Goal: Task Accomplishment & Management: Use online tool/utility

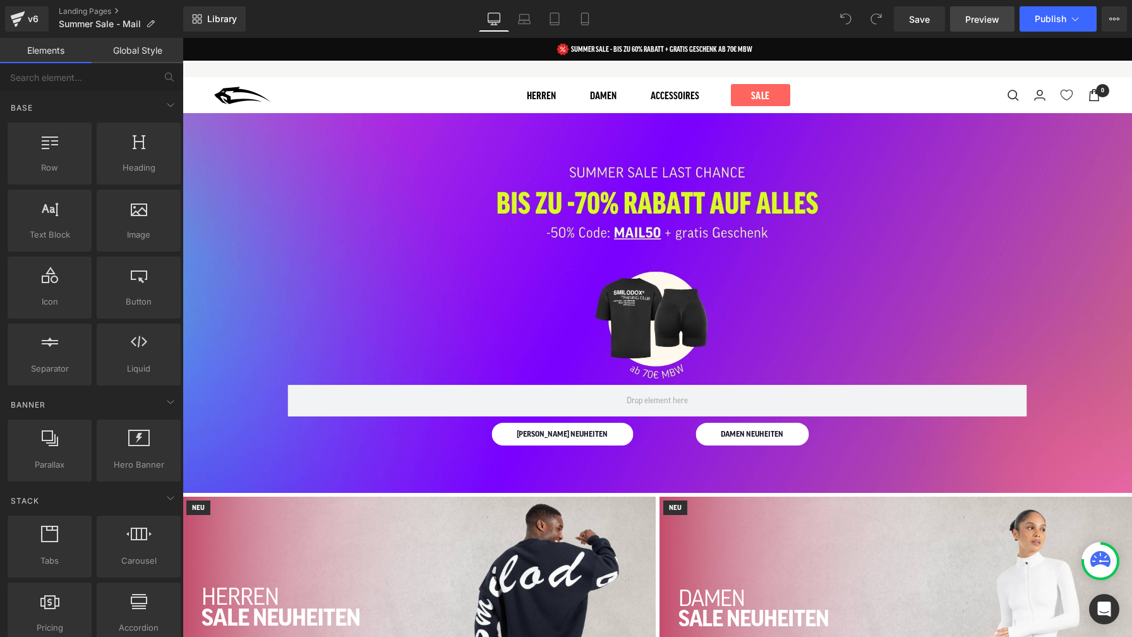
click at [982, 24] on span "Preview" at bounding box center [982, 19] width 34 height 13
click at [1034, 20] on button "Publish" at bounding box center [1058, 18] width 77 height 25
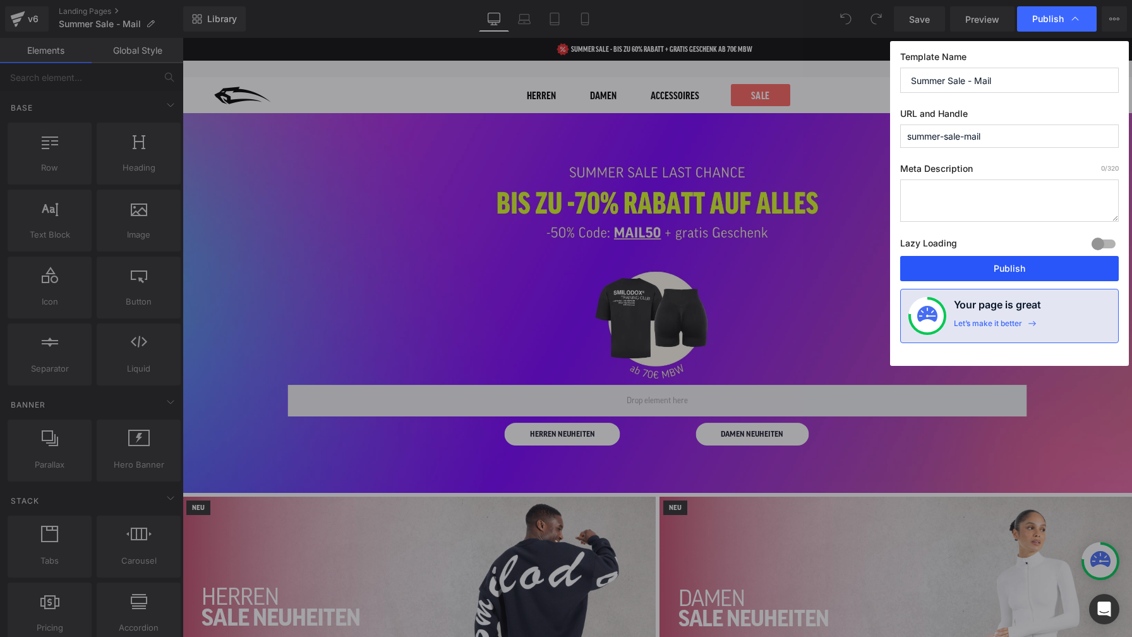
click at [1005, 265] on button "Publish" at bounding box center [1009, 268] width 219 height 25
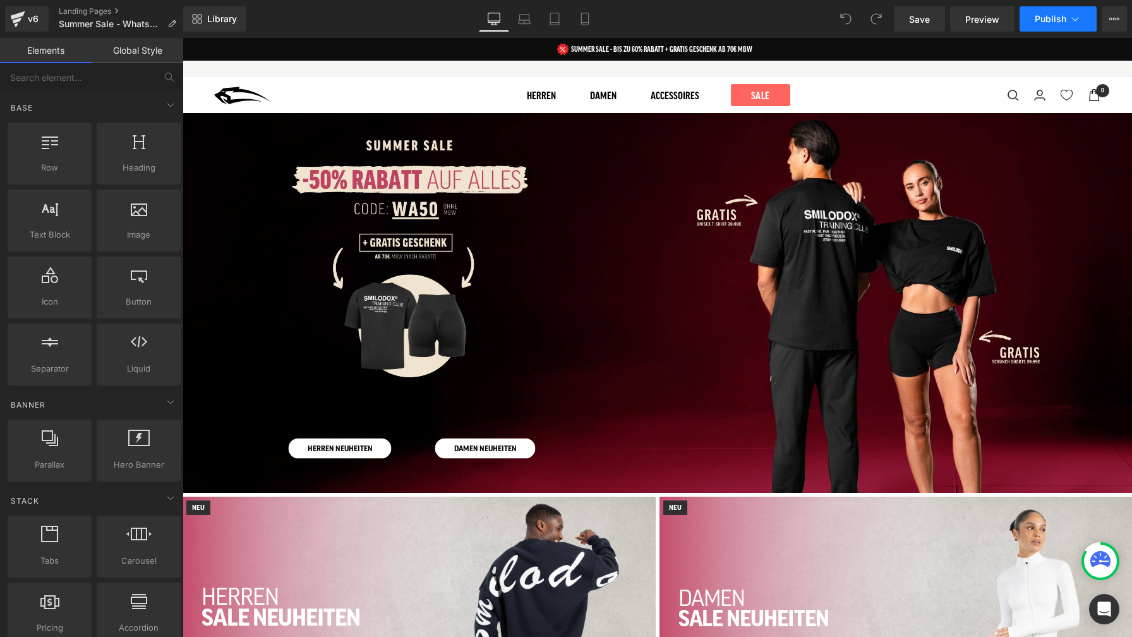
click at [1058, 23] on span "Publish" at bounding box center [1051, 19] width 32 height 10
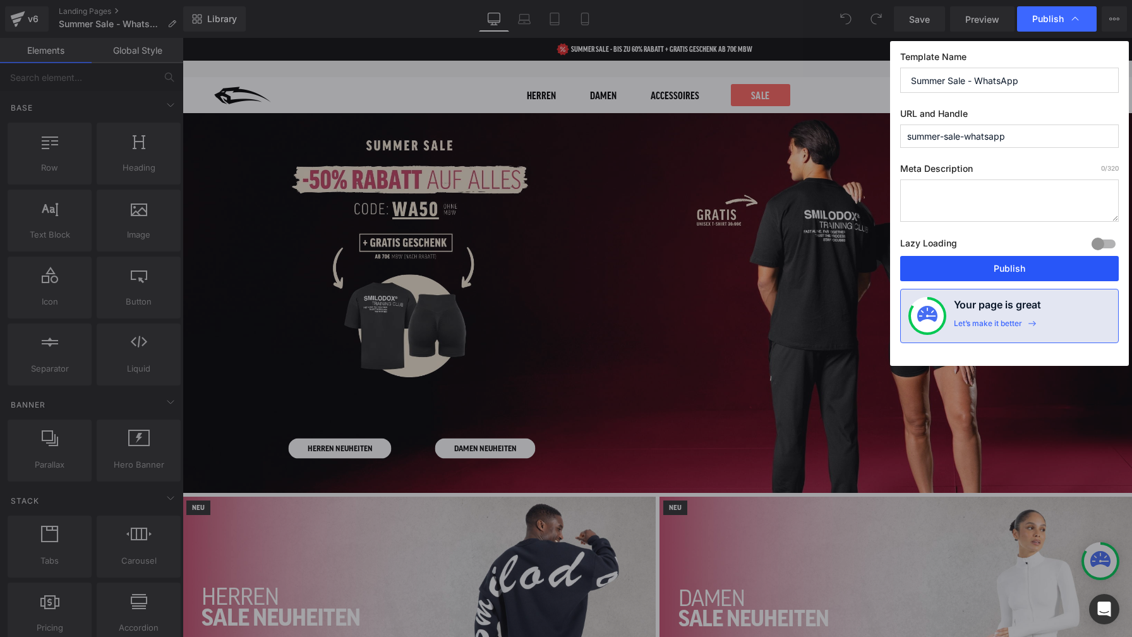
click at [1020, 269] on button "Publish" at bounding box center [1009, 268] width 219 height 25
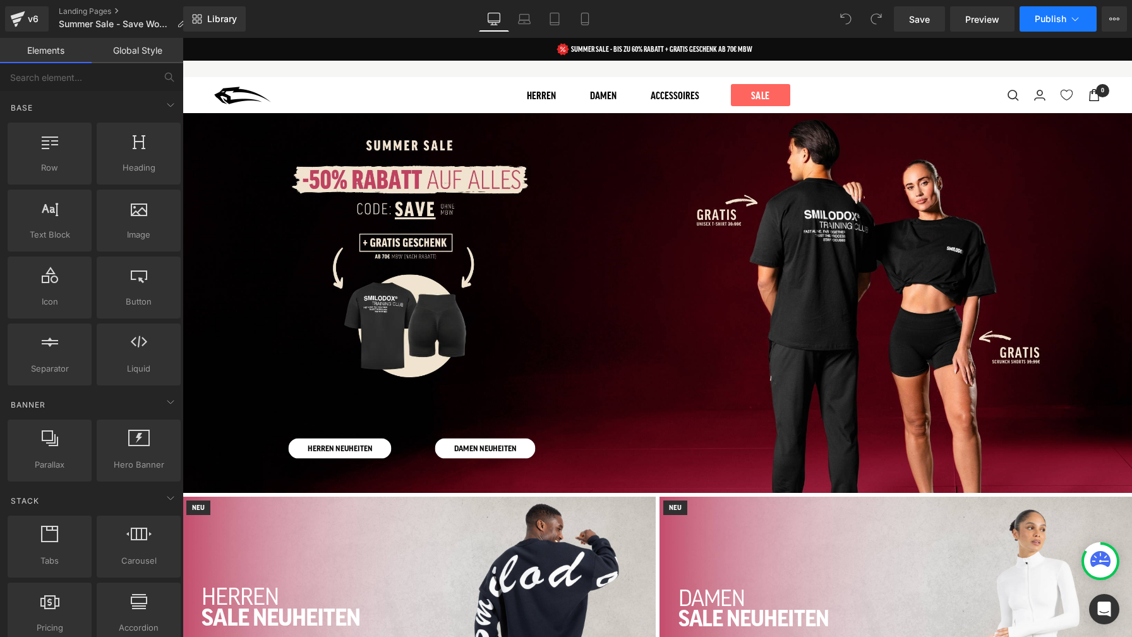
click at [1052, 21] on span "Publish" at bounding box center [1051, 19] width 32 height 10
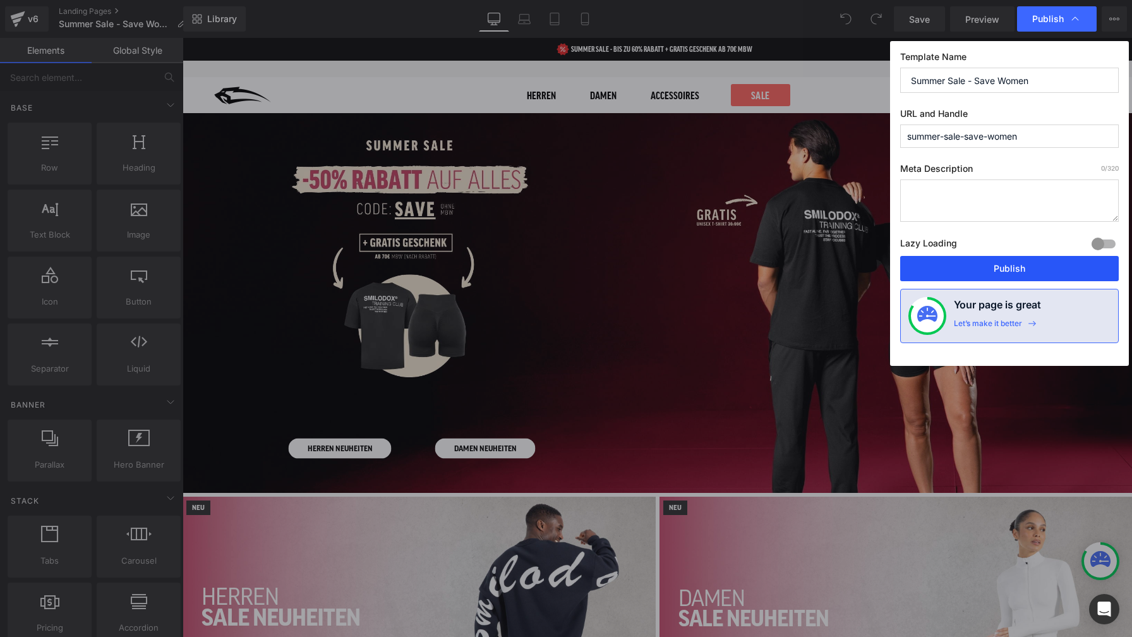
click at [1005, 269] on button "Publish" at bounding box center [1009, 268] width 219 height 25
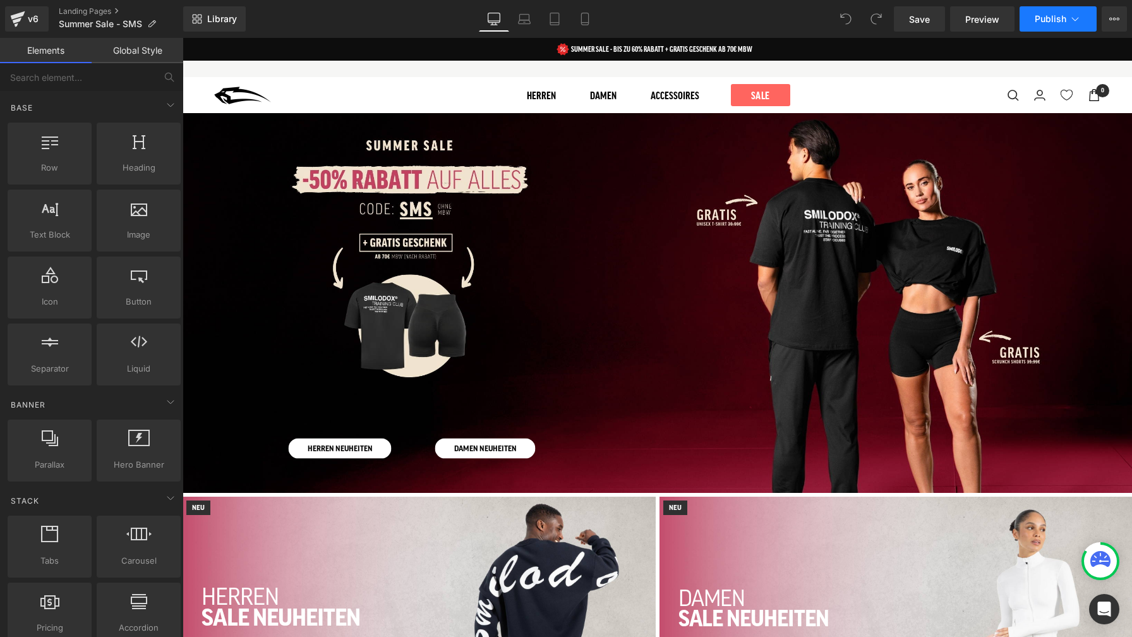
click at [1038, 20] on span "Publish" at bounding box center [1051, 19] width 32 height 10
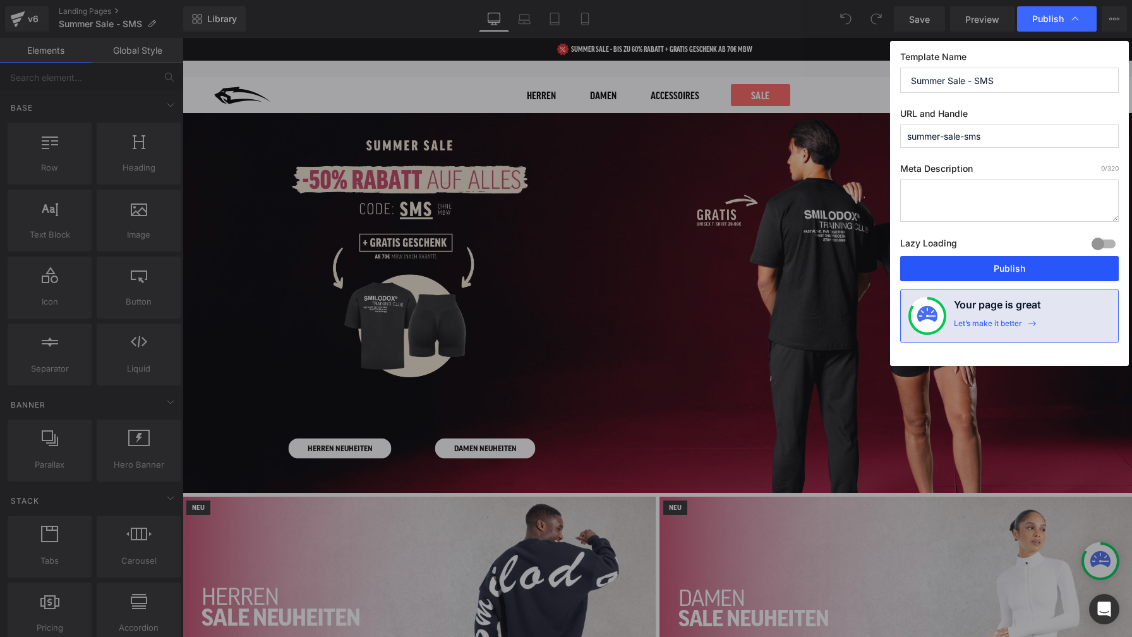
click at [1020, 265] on button "Publish" at bounding box center [1009, 268] width 219 height 25
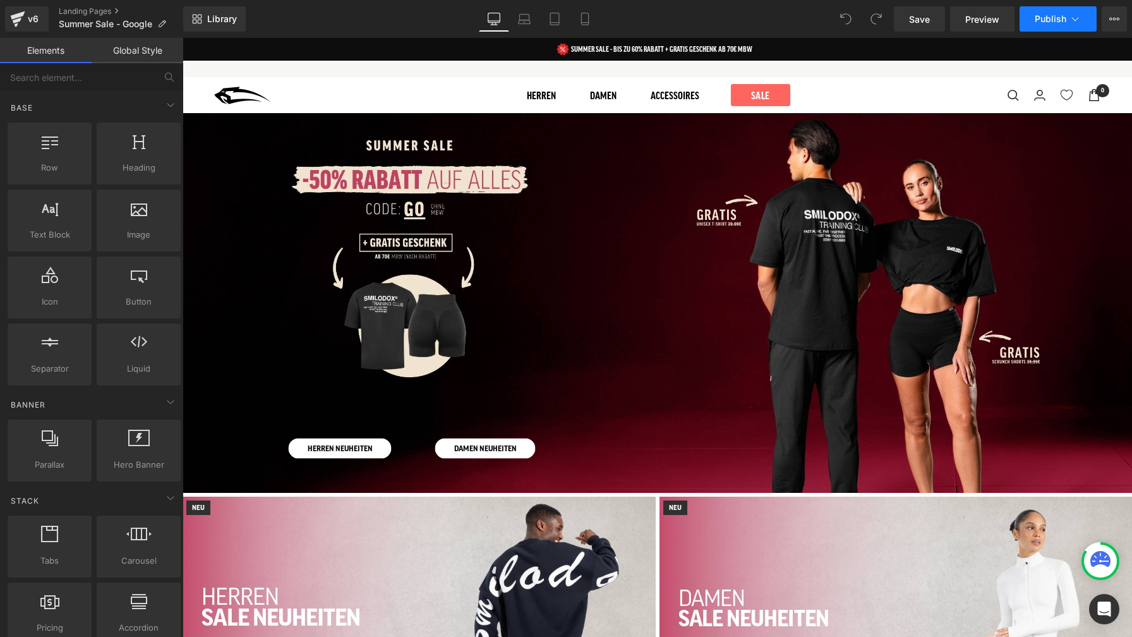
click at [1048, 20] on span "Publish" at bounding box center [1051, 19] width 32 height 10
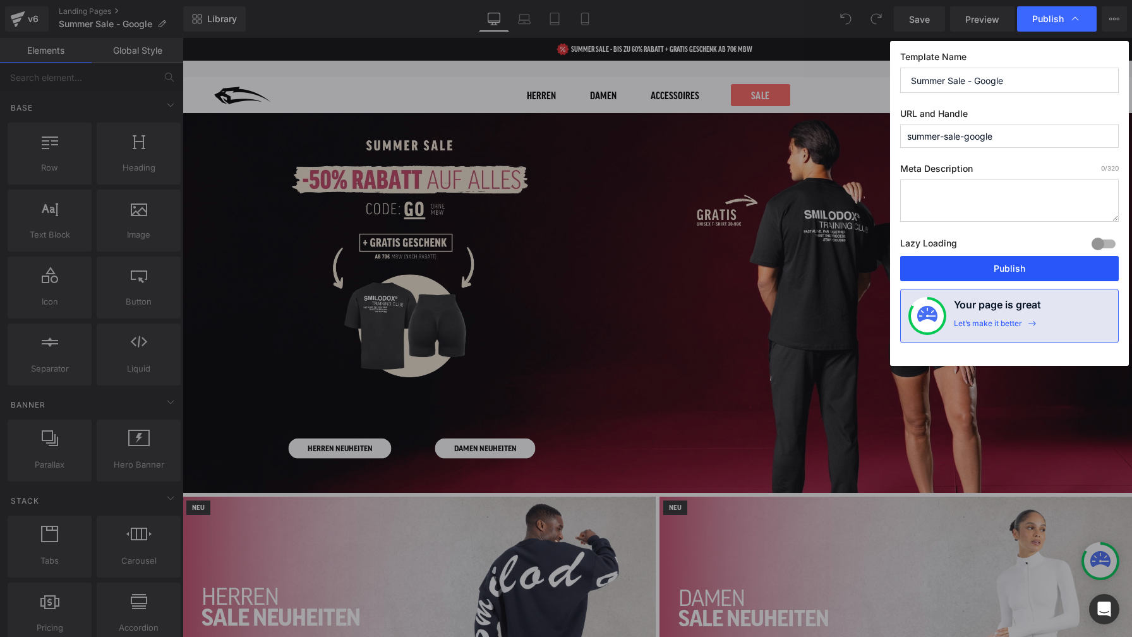
click at [1012, 268] on button "Publish" at bounding box center [1009, 268] width 219 height 25
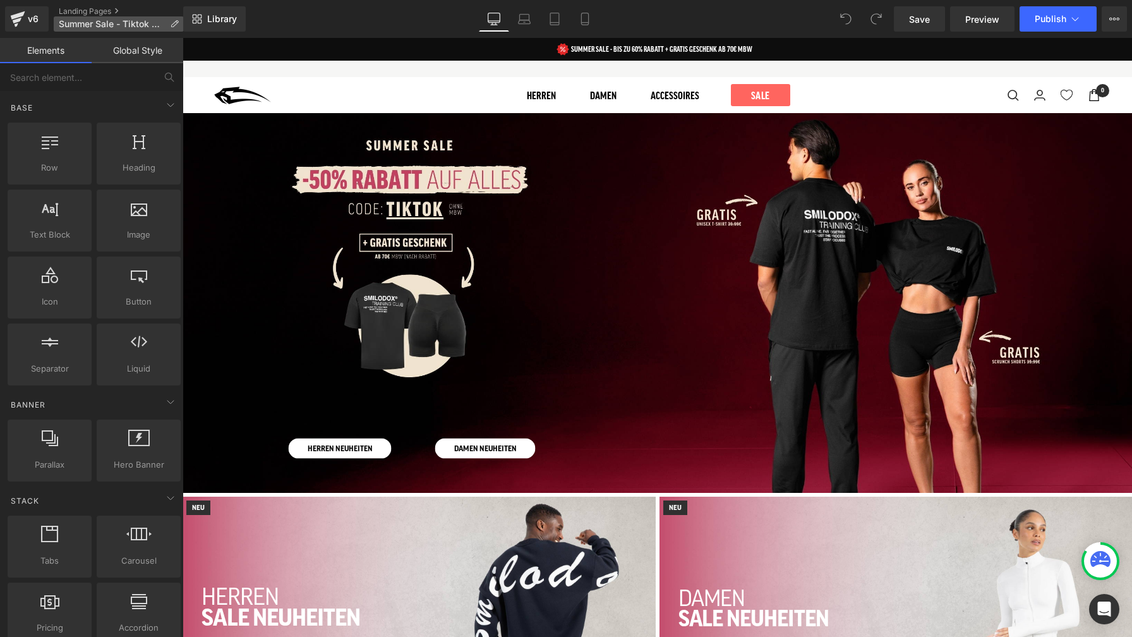
click at [173, 23] on icon at bounding box center [174, 24] width 9 height 9
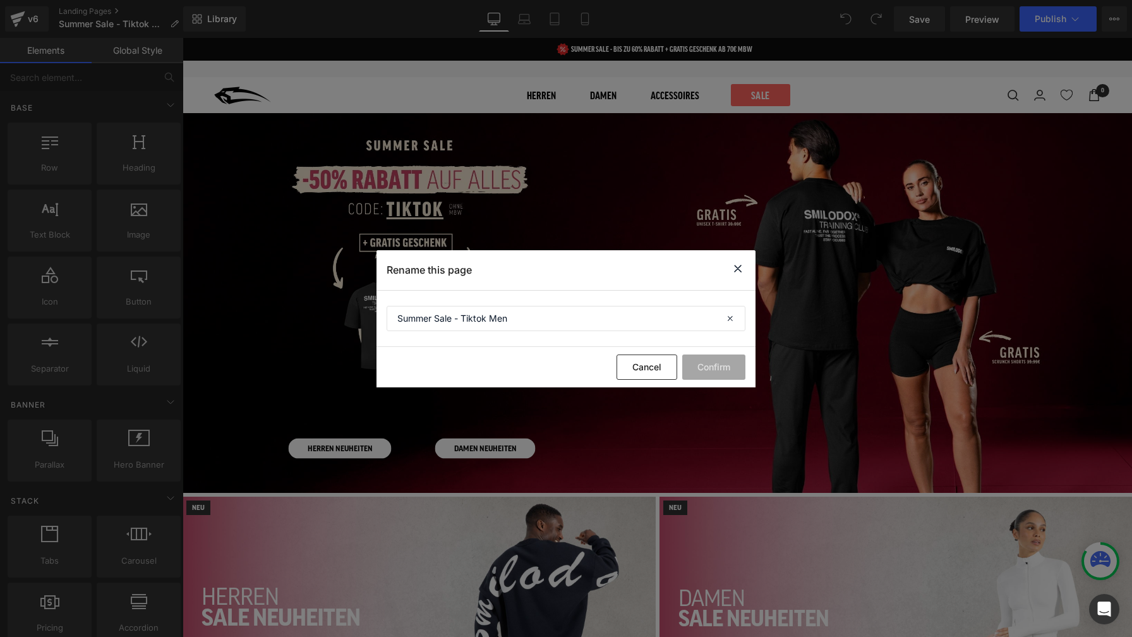
click at [739, 267] on icon at bounding box center [737, 269] width 15 height 16
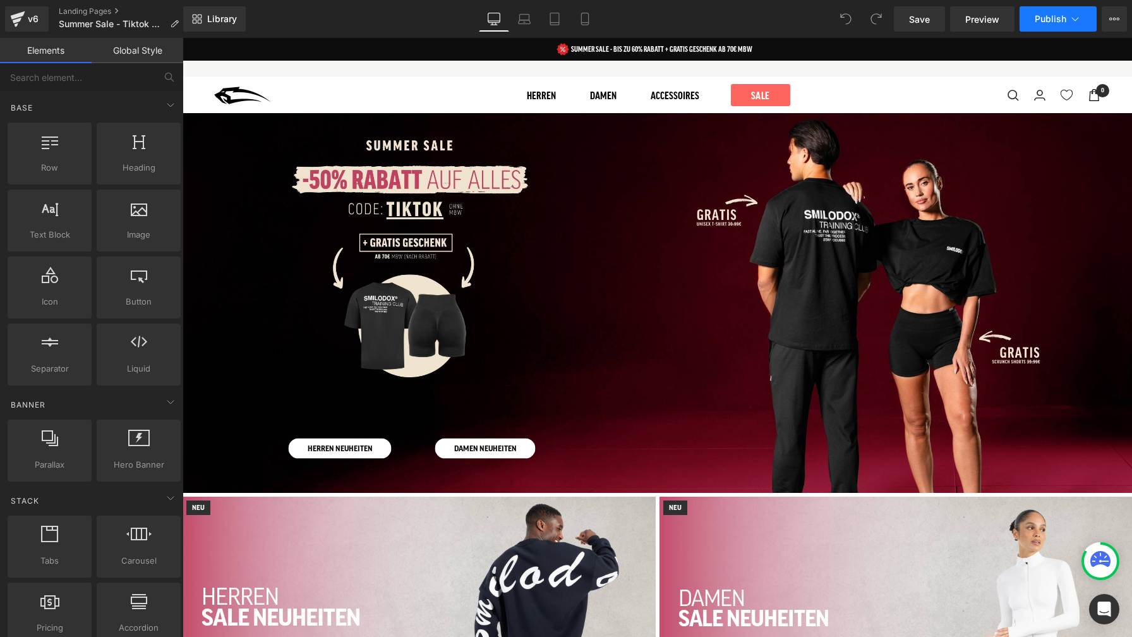
click at [1046, 25] on button "Publish" at bounding box center [1058, 18] width 77 height 25
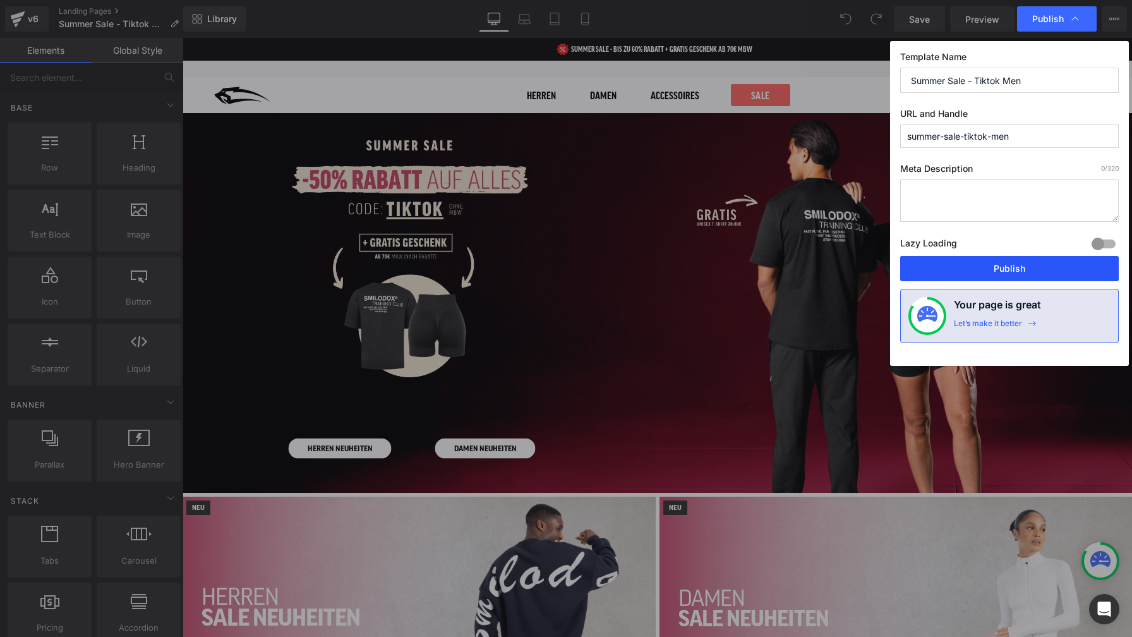
click at [1022, 269] on button "Publish" at bounding box center [1009, 268] width 219 height 25
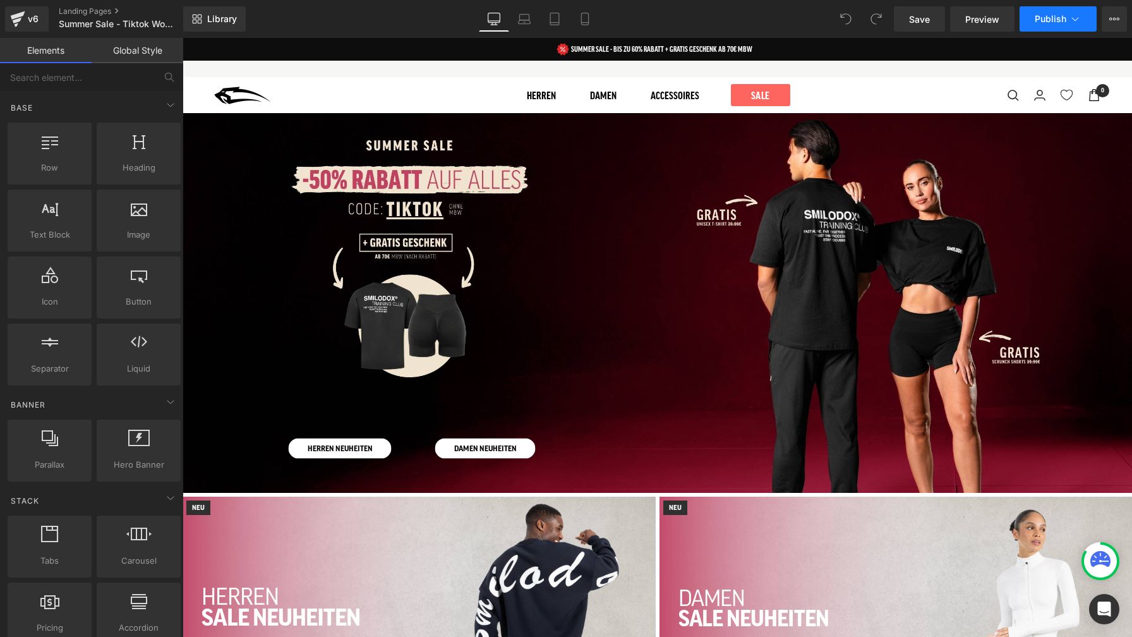
click at [1031, 15] on button "Publish" at bounding box center [1058, 18] width 77 height 25
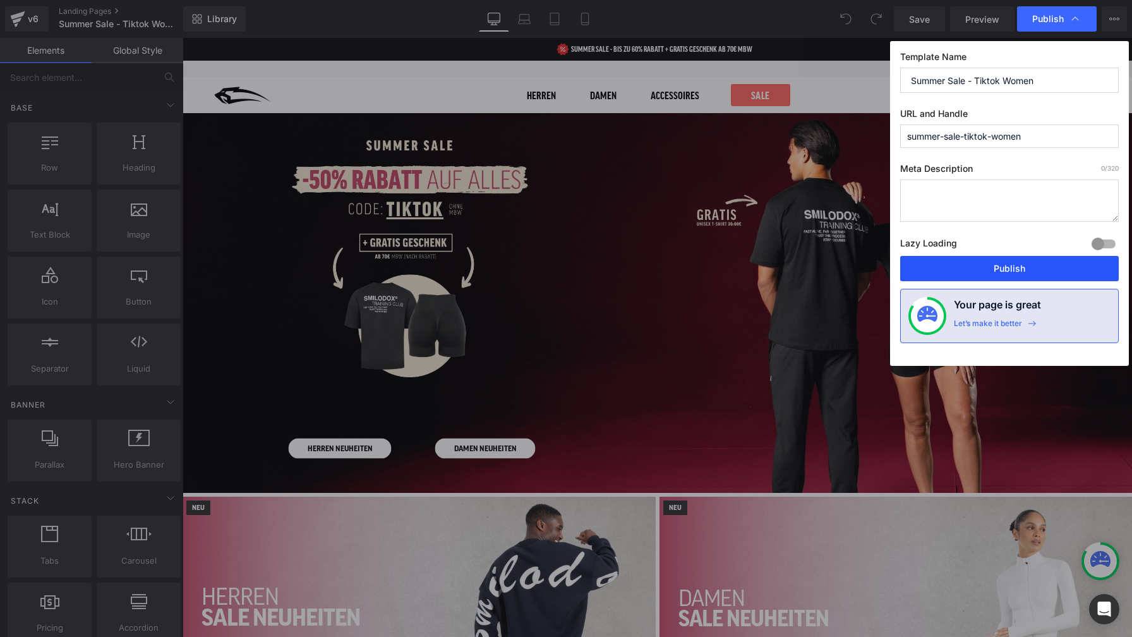
click at [1036, 270] on button "Publish" at bounding box center [1009, 268] width 219 height 25
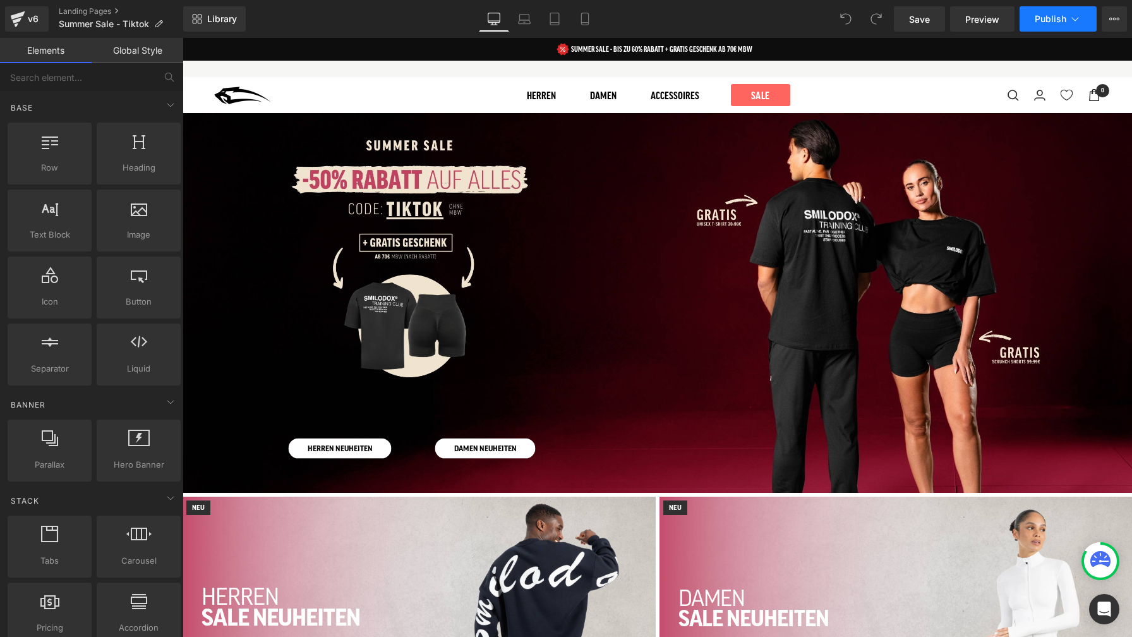
click at [1050, 16] on span "Publish" at bounding box center [1051, 19] width 32 height 10
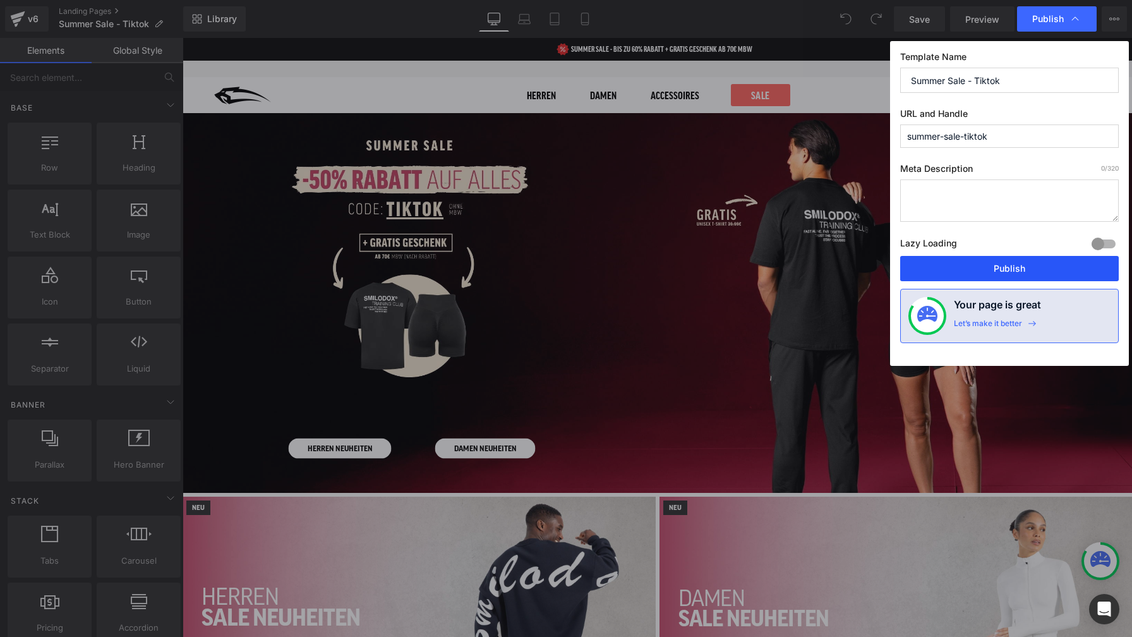
click at [1020, 267] on button "Publish" at bounding box center [1009, 268] width 219 height 25
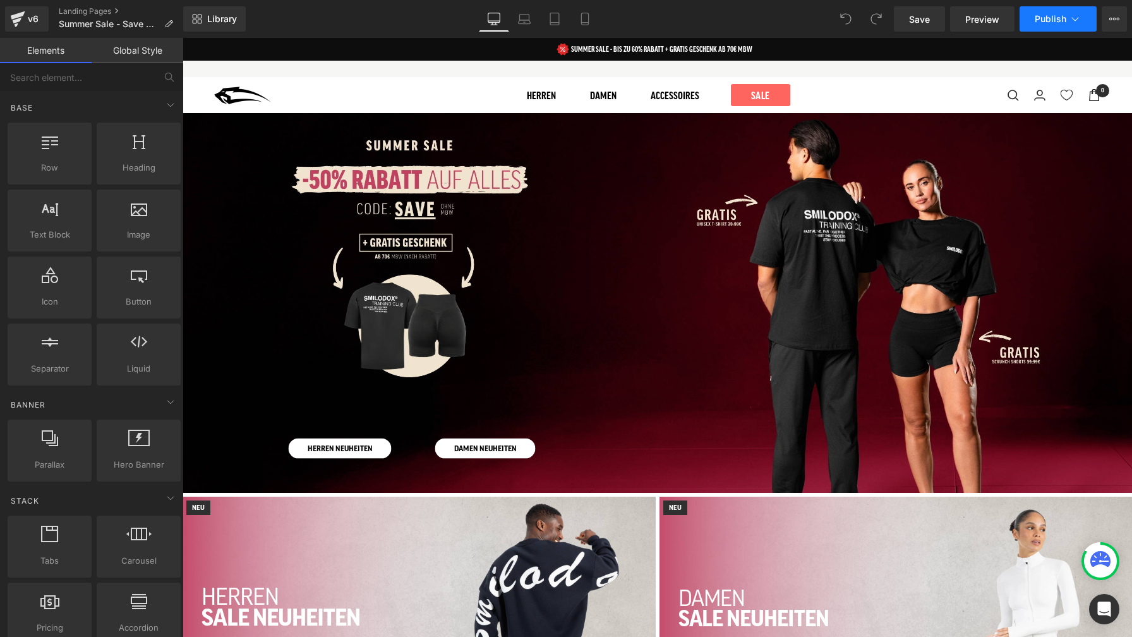
click at [1047, 16] on span "Publish" at bounding box center [1051, 19] width 32 height 10
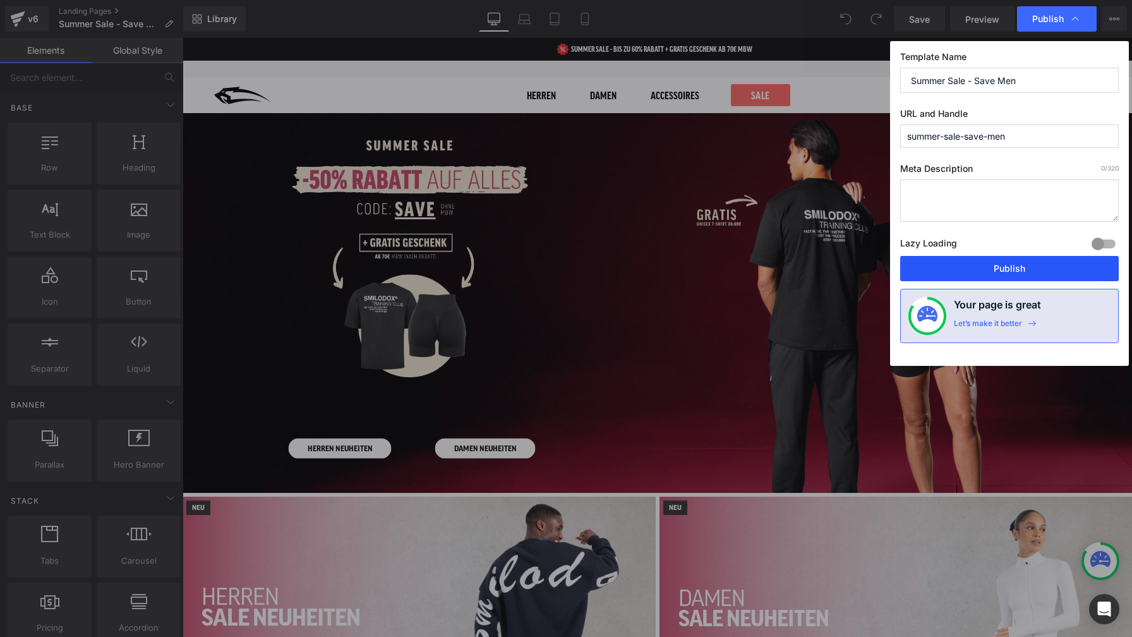
drag, startPoint x: 1049, startPoint y: 264, endPoint x: 843, endPoint y: 69, distance: 284.3
click at [1049, 264] on button "Publish" at bounding box center [1009, 268] width 219 height 25
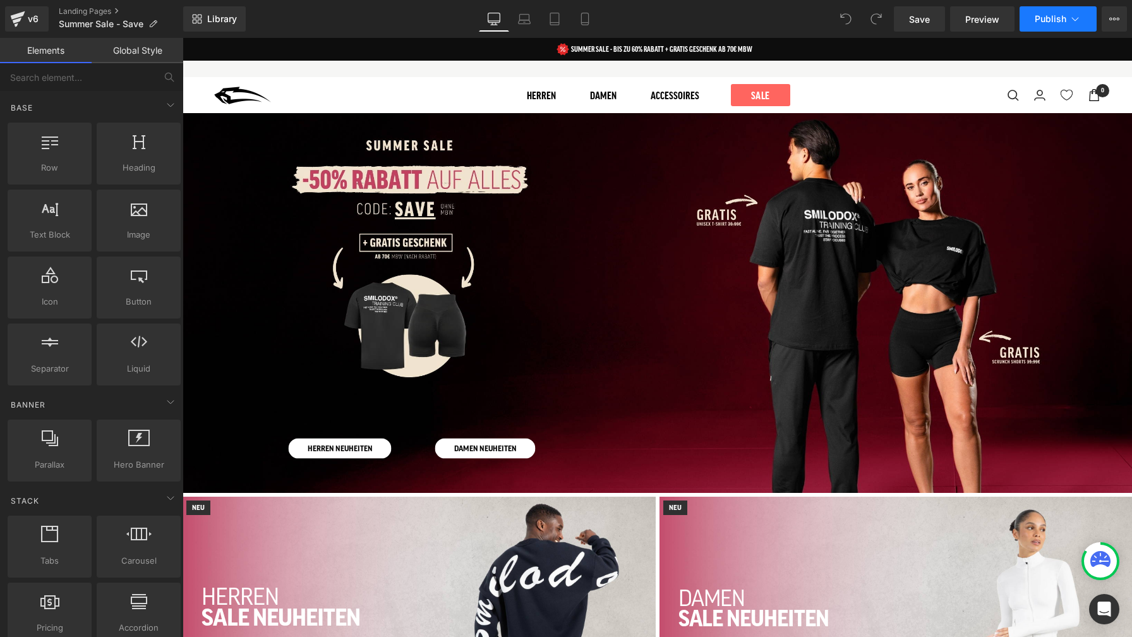
click at [1050, 17] on span "Publish" at bounding box center [1051, 19] width 32 height 10
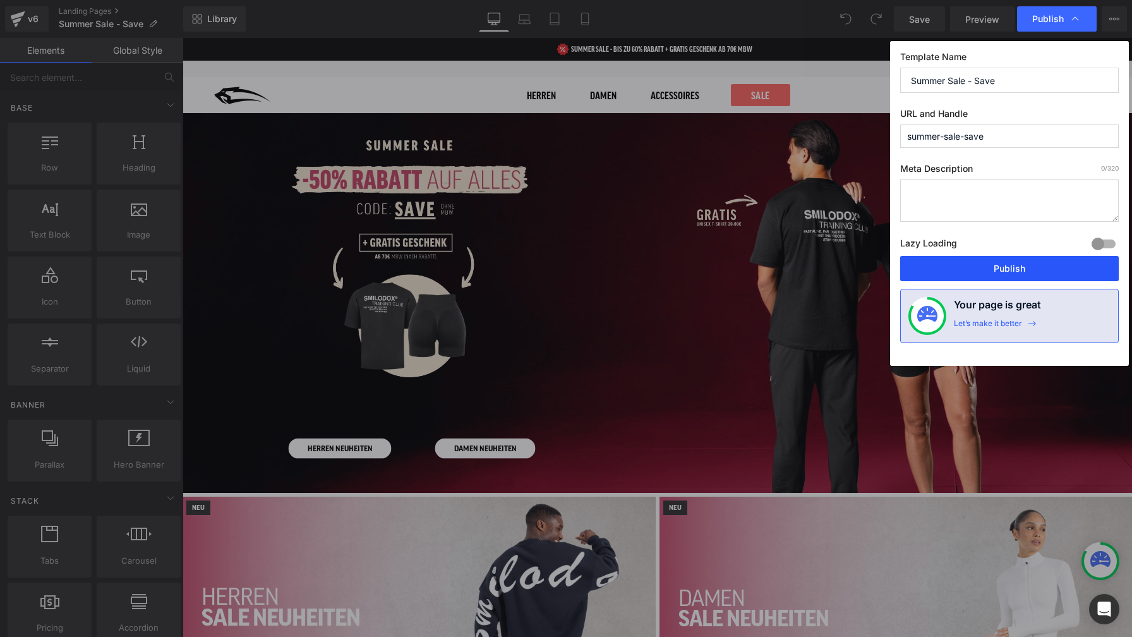
click at [1015, 264] on button "Publish" at bounding box center [1009, 268] width 219 height 25
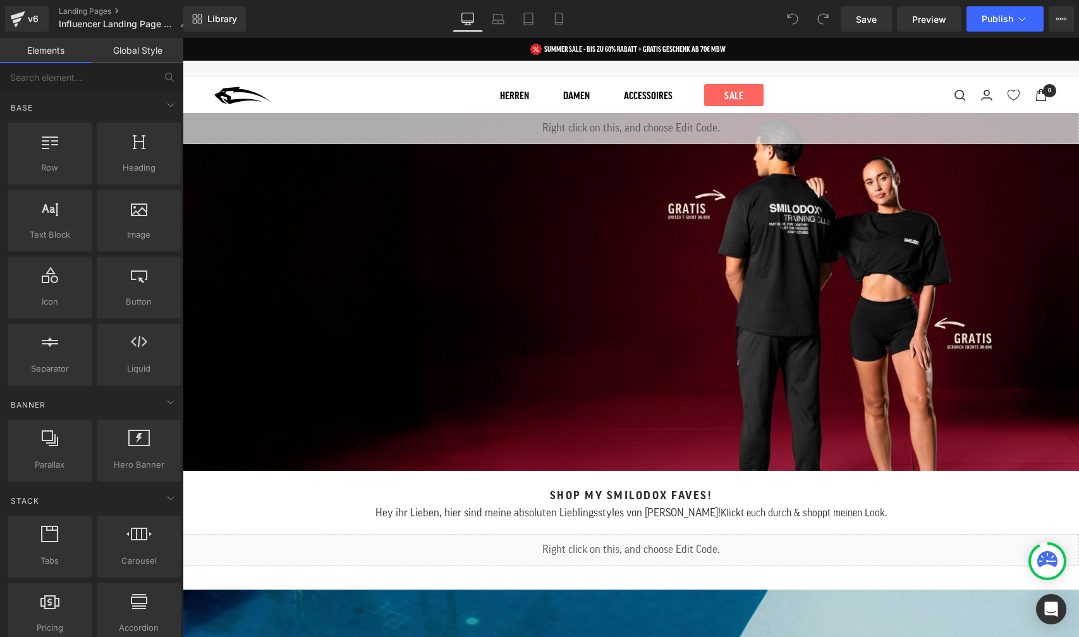
click at [989, 18] on span "Publish" at bounding box center [997, 19] width 32 height 10
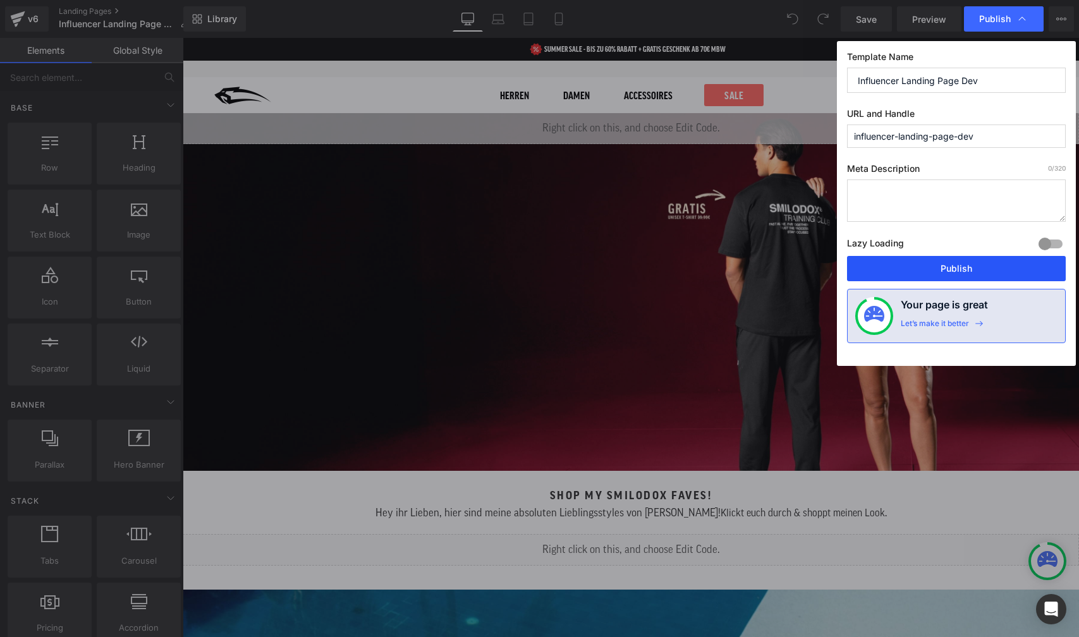
click at [977, 272] on button "Publish" at bounding box center [956, 268] width 219 height 25
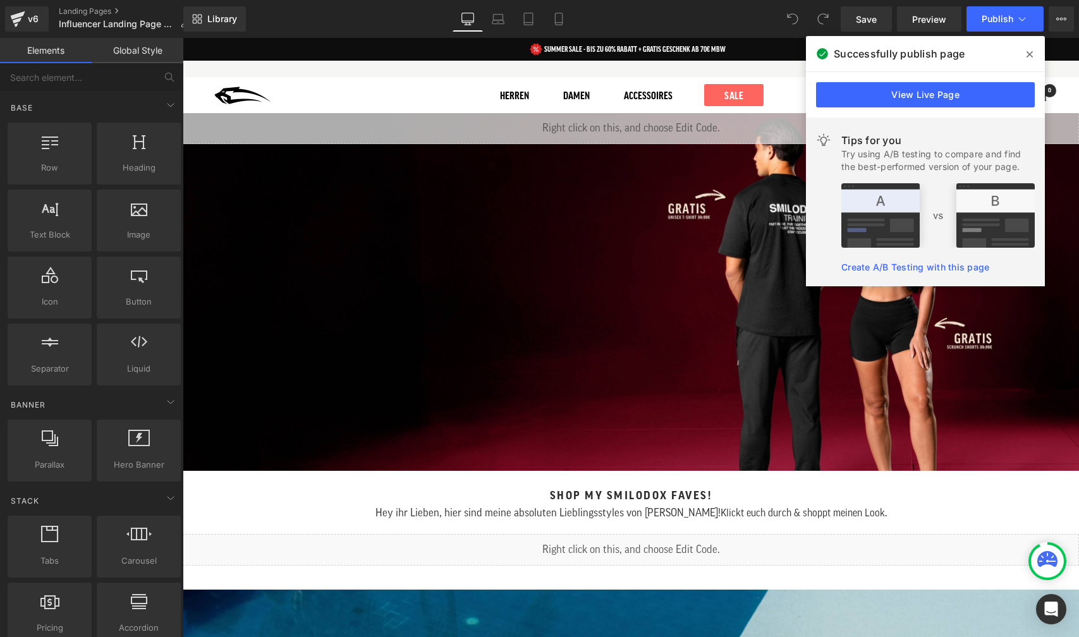
click at [1030, 55] on icon at bounding box center [1029, 54] width 6 height 6
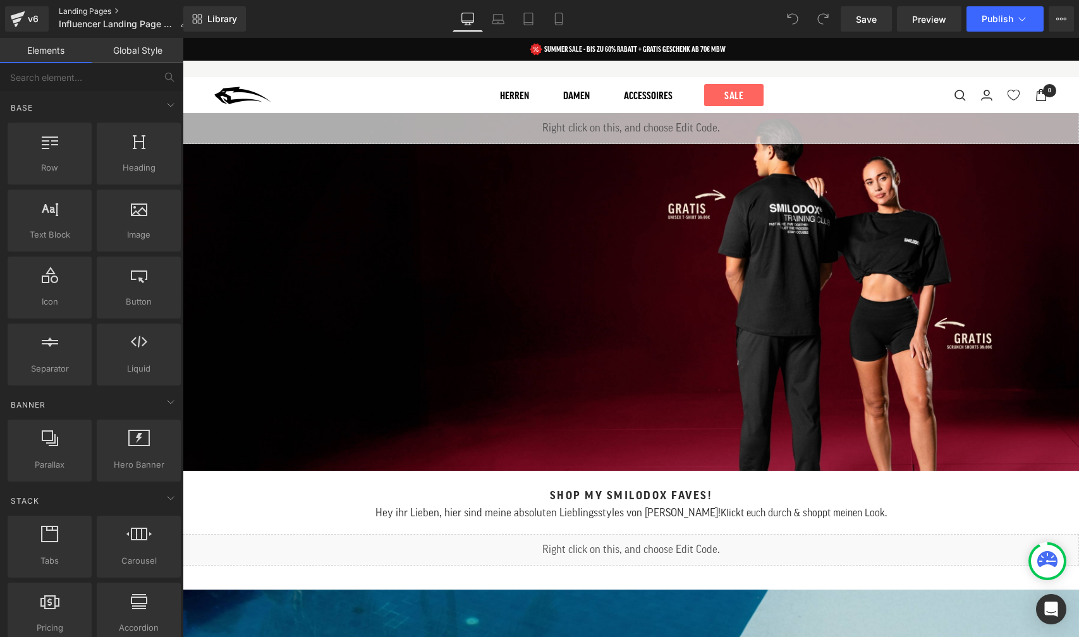
click at [86, 12] on link "Landing Pages" at bounding box center [129, 11] width 140 height 10
